Goal: Navigation & Orientation: Find specific page/section

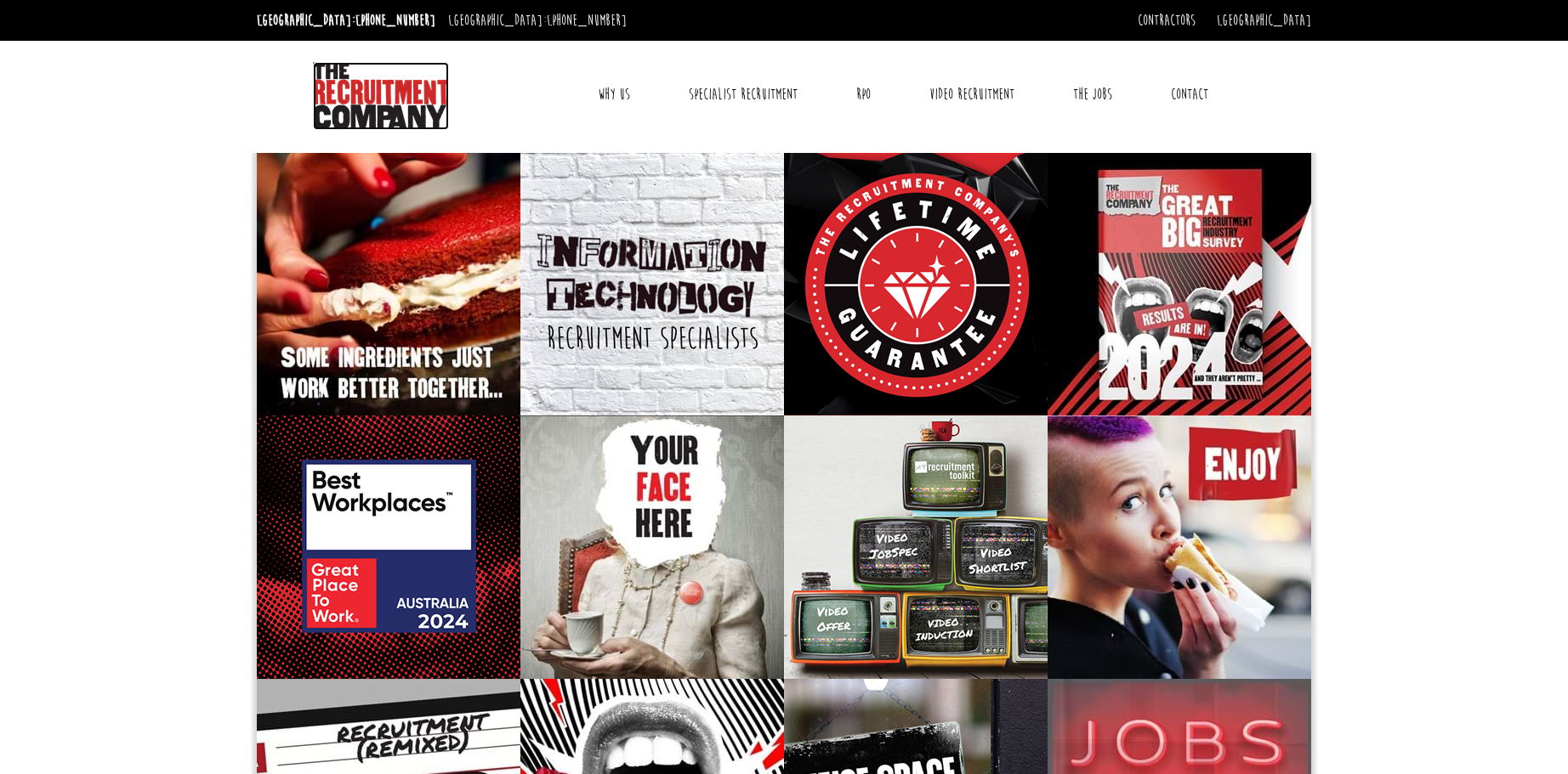
click at [378, 83] on img at bounding box center [381, 96] width 136 height 68
click at [494, 72] on div at bounding box center [426, 93] width 226 height 72
click at [1195, 88] on link "Contact" at bounding box center [1190, 94] width 63 height 43
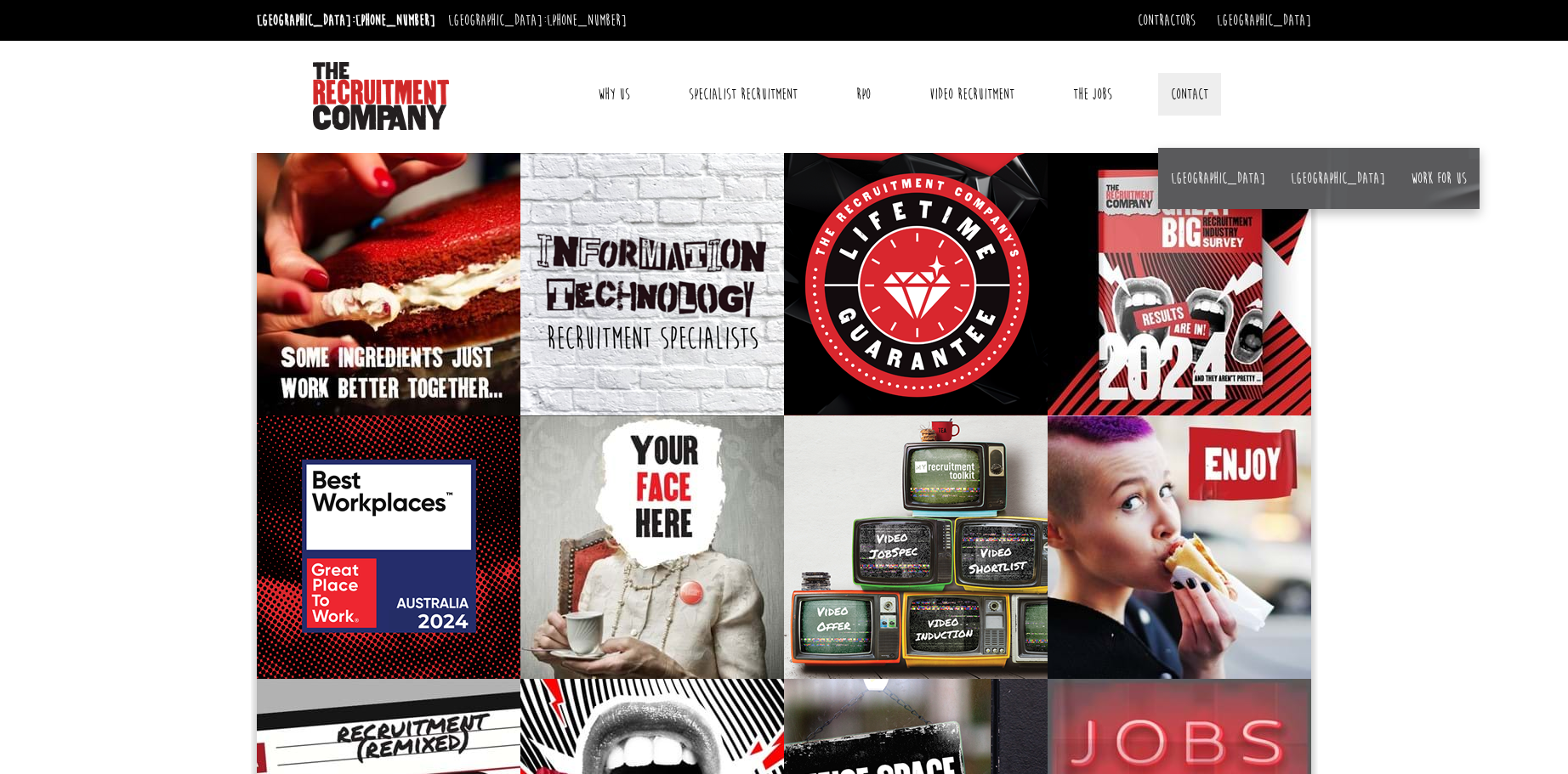
click at [1318, 76] on header "Sydney: +61 2 8346 6700 Dublin: +353 1 697 2548 Contractors Timesheets Why Cont…" at bounding box center [784, 73] width 1568 height 147
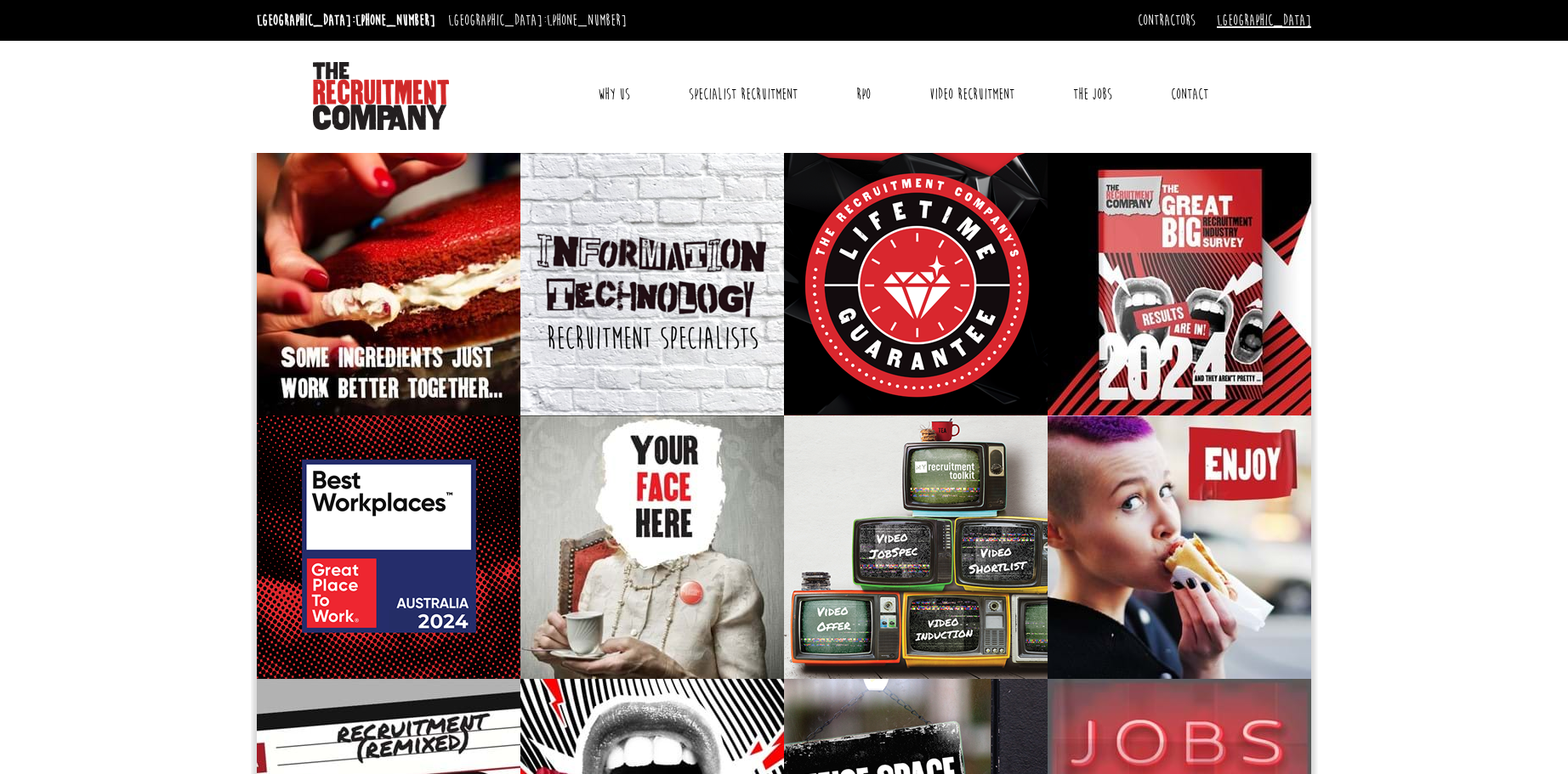
click at [1296, 18] on link "[GEOGRAPHIC_DATA]" at bounding box center [1264, 20] width 94 height 18
click at [1430, 84] on header "[GEOGRAPHIC_DATA]: [PHONE_NUMBER] [GEOGRAPHIC_DATA]: [PHONE_NUMBER] Contractors…" at bounding box center [784, 73] width 1568 height 147
click at [967, 88] on link "Video Recruitment" at bounding box center [971, 94] width 111 height 43
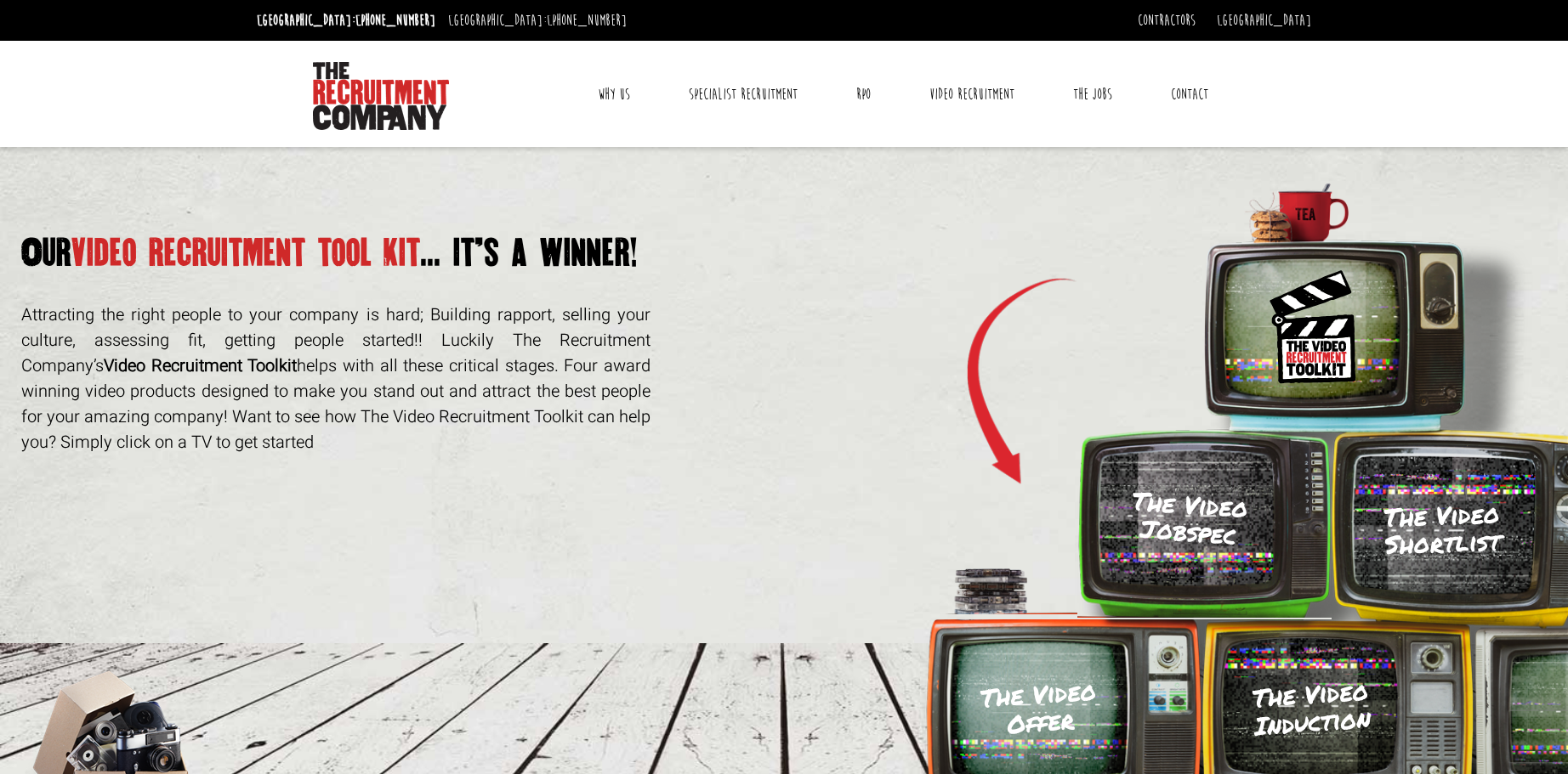
click at [617, 93] on link "Why Us" at bounding box center [614, 94] width 58 height 43
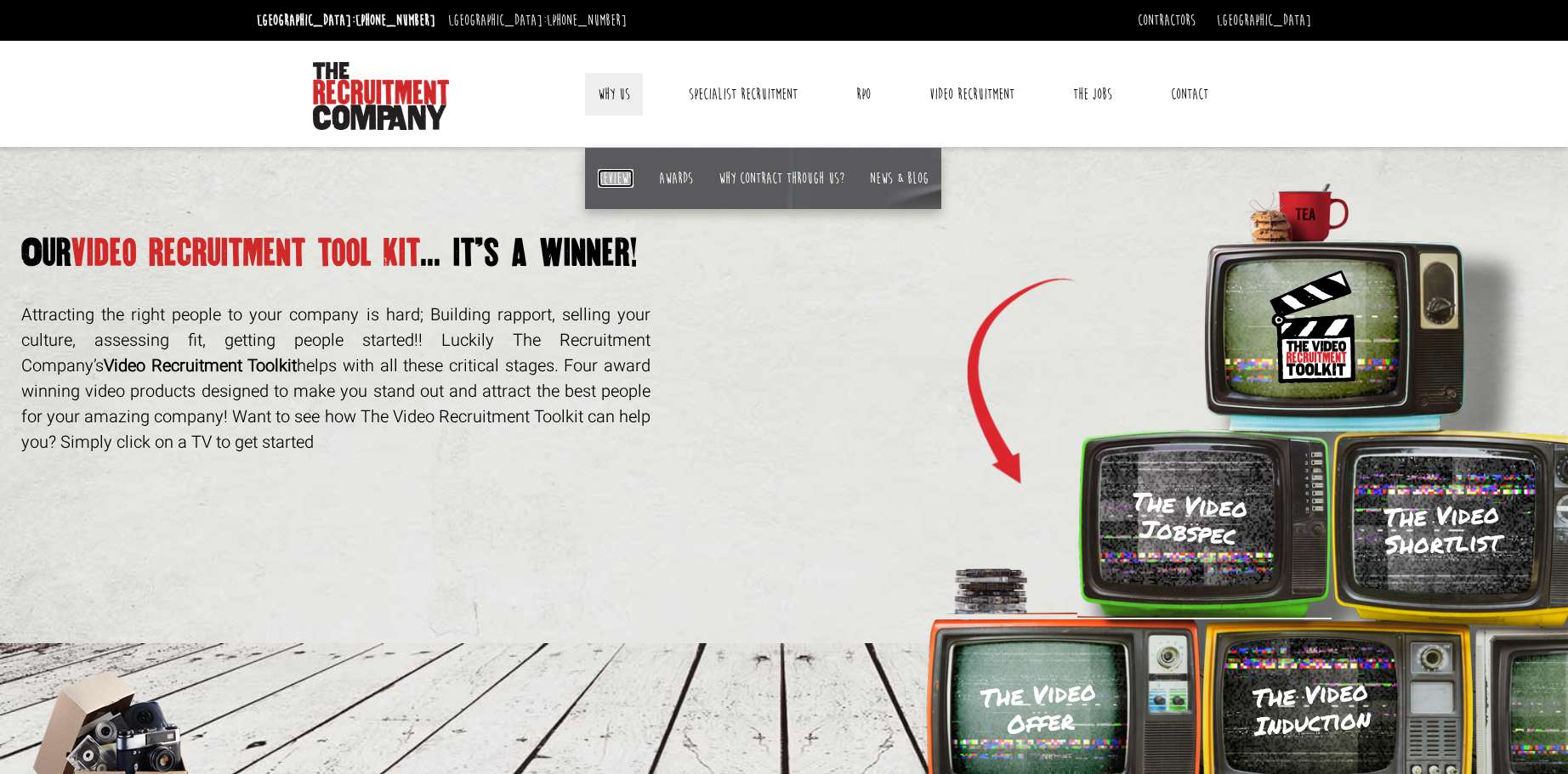
click at [613, 180] on link "Reviews" at bounding box center [615, 178] width 36 height 18
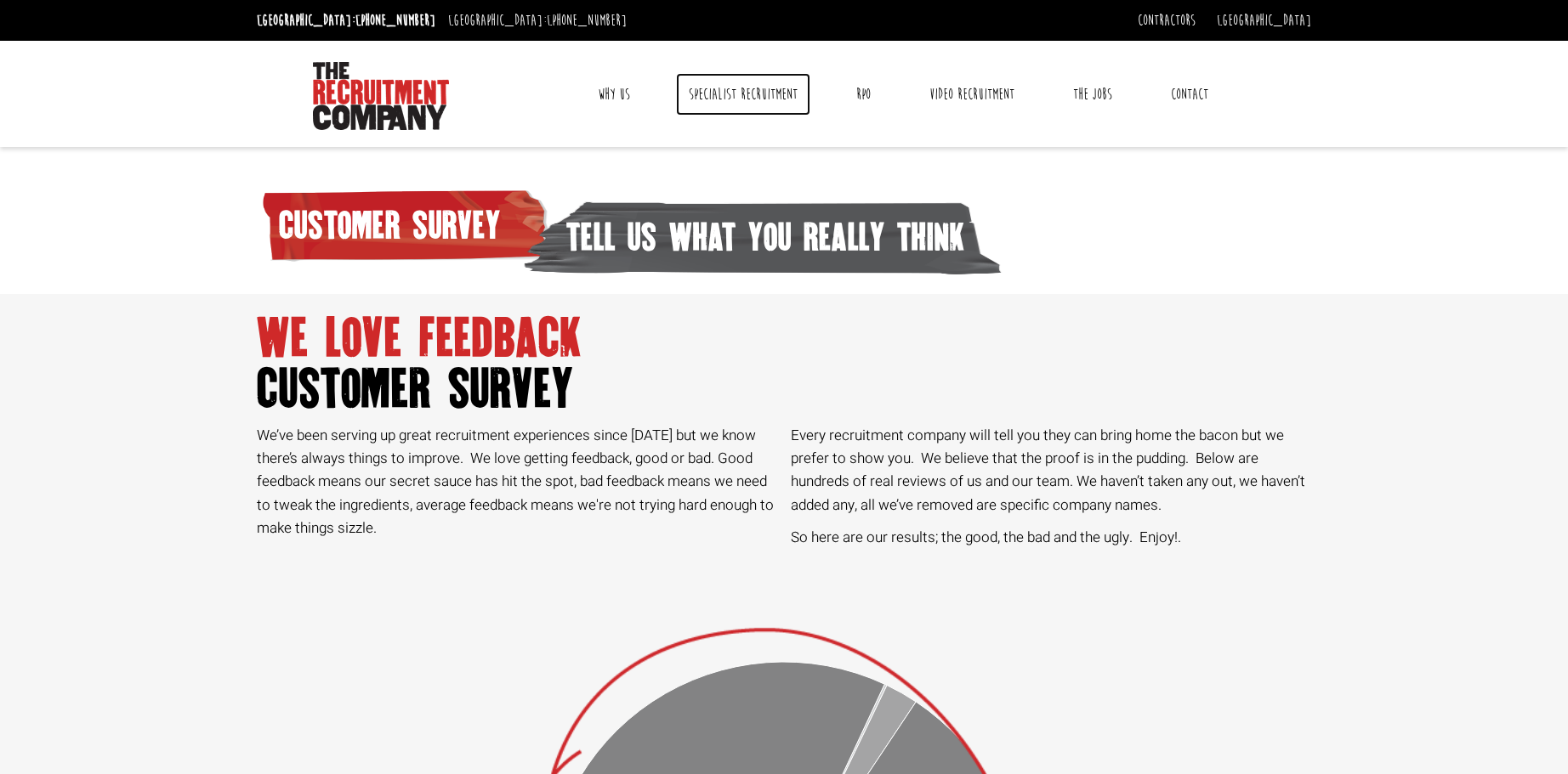
click at [759, 96] on link "Specialist Recruitment" at bounding box center [743, 94] width 134 height 43
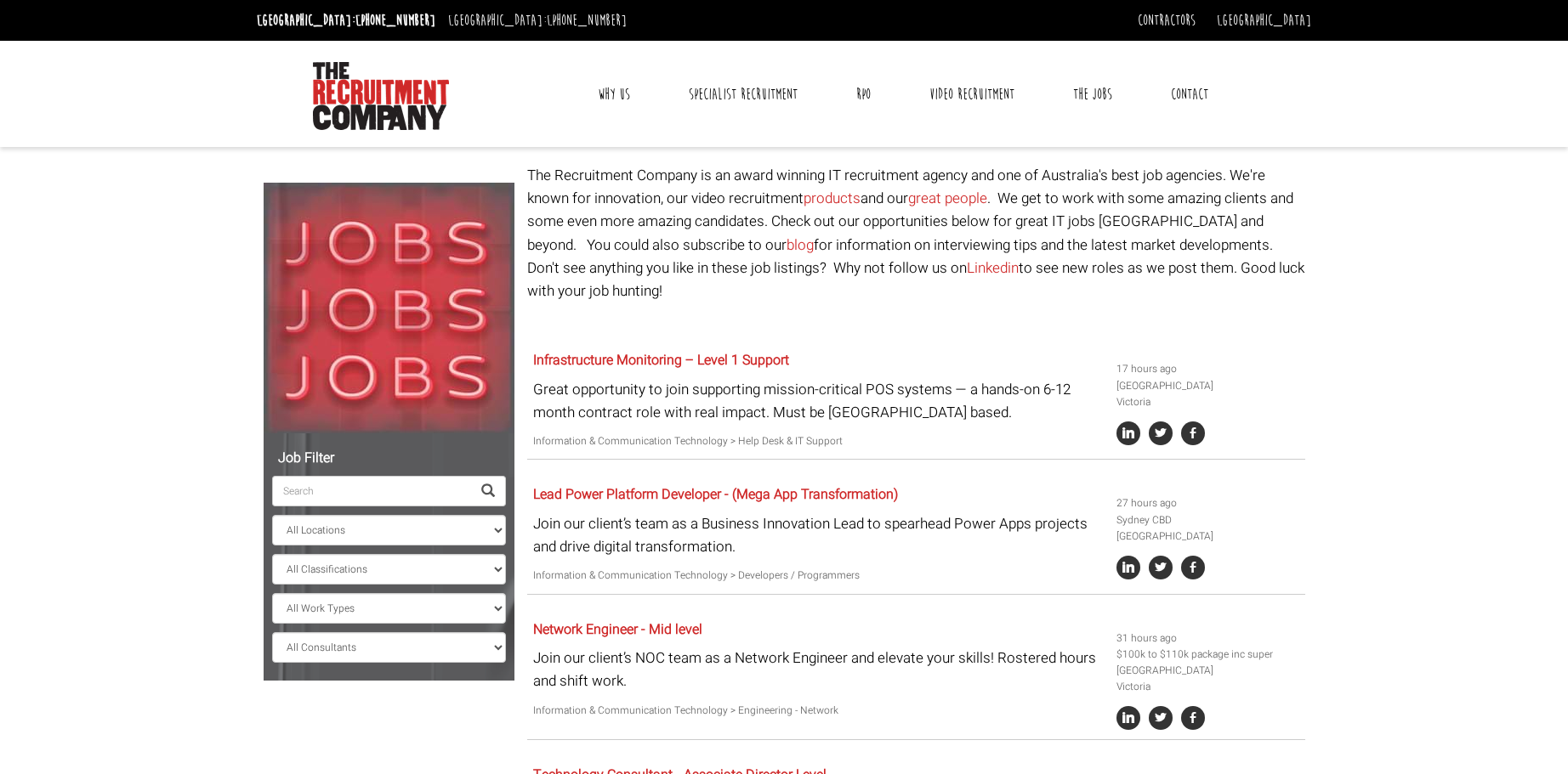
click at [1427, 31] on div "[GEOGRAPHIC_DATA]: [PHONE_NUMBER] [GEOGRAPHIC_DATA]: [PHONE_NUMBER] Contractors…" at bounding box center [784, 20] width 1568 height 41
click at [866, 91] on link "RPO" at bounding box center [863, 94] width 40 height 43
